Goal: Transaction & Acquisition: Purchase product/service

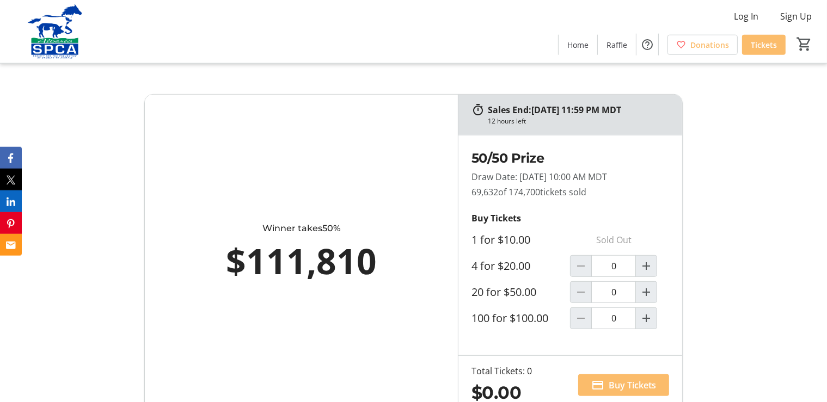
scroll to position [517, 0]
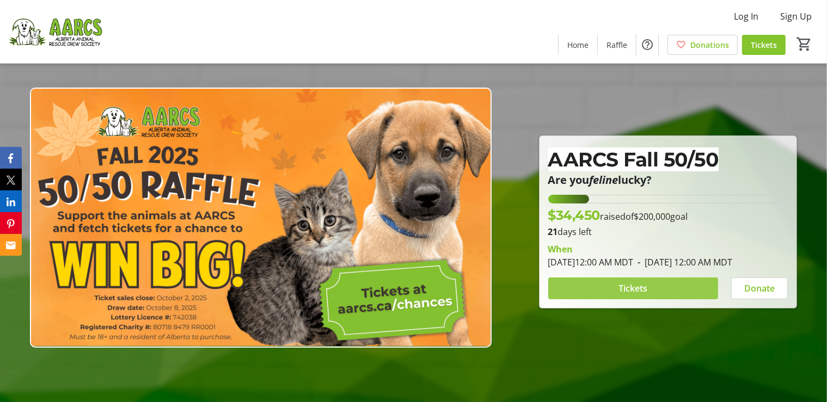
click at [646, 295] on span "Tickets" at bounding box center [633, 288] width 29 height 13
click at [668, 291] on span at bounding box center [633, 289] width 170 height 26
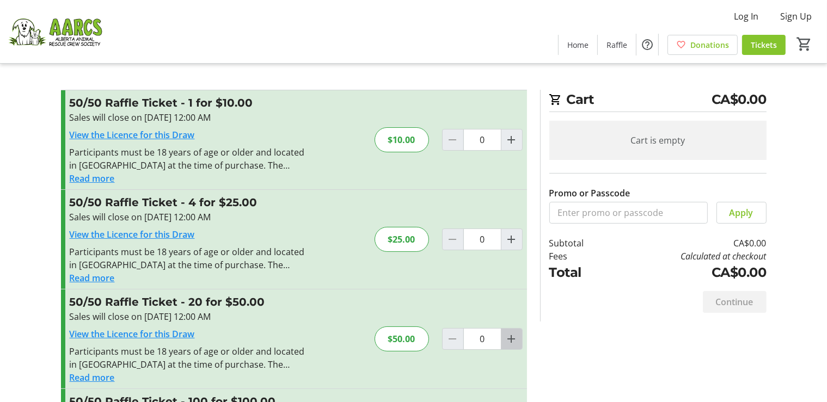
click at [518, 339] on span "Increment by one" at bounding box center [511, 339] width 21 height 21
type input "1"
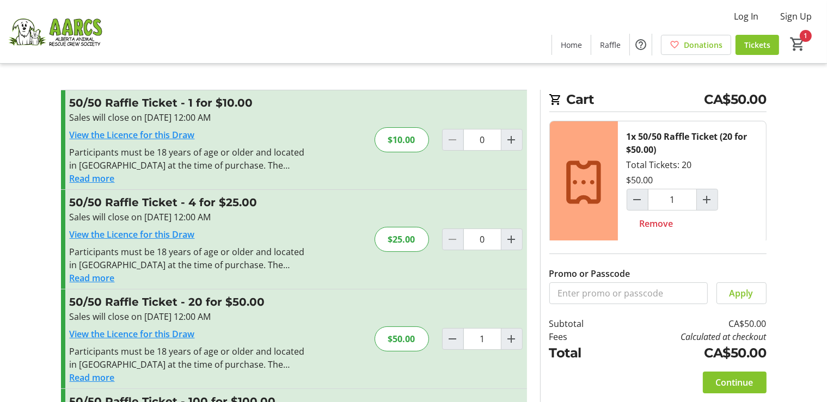
scroll to position [98, 0]
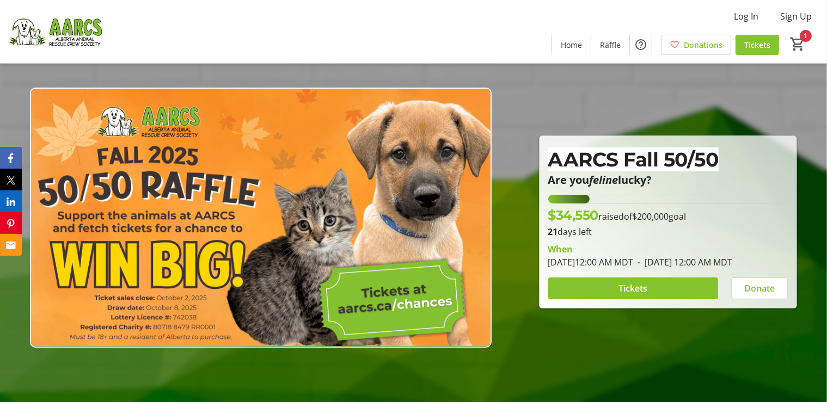
click at [552, 38] on div "Log In Sign Up Home Raffle Donations Tickets 1" at bounding box center [413, 31] width 827 height 63
click at [581, 43] on span "Home" at bounding box center [571, 44] width 21 height 11
click at [576, 42] on span "Home" at bounding box center [571, 44] width 21 height 11
